Goal: Transaction & Acquisition: Subscribe to service/newsletter

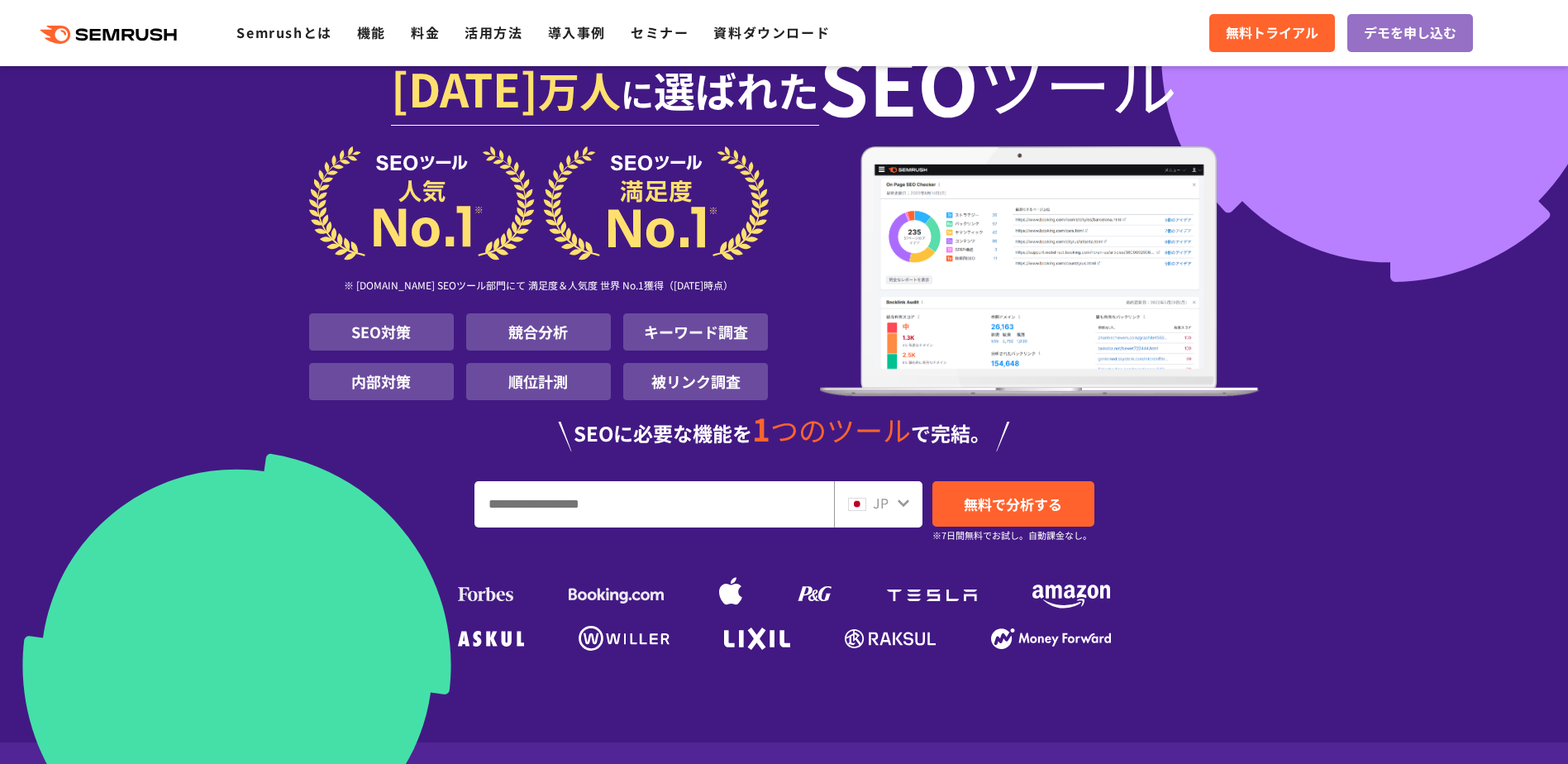
scroll to position [82, 0]
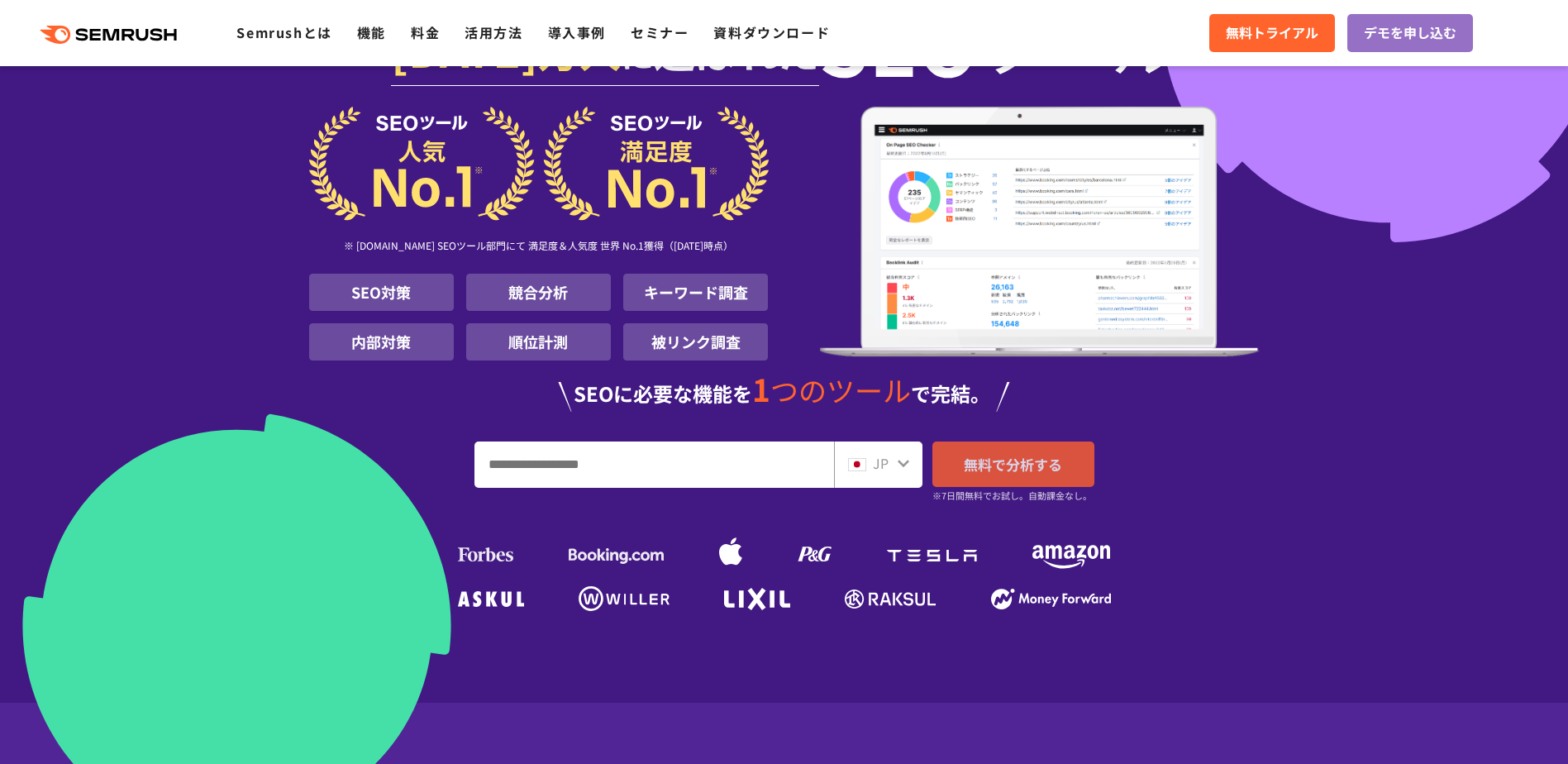
click at [1010, 461] on span "無料で分析する" at bounding box center [1013, 464] width 98 height 21
